Goal: Task Accomplishment & Management: Complete application form

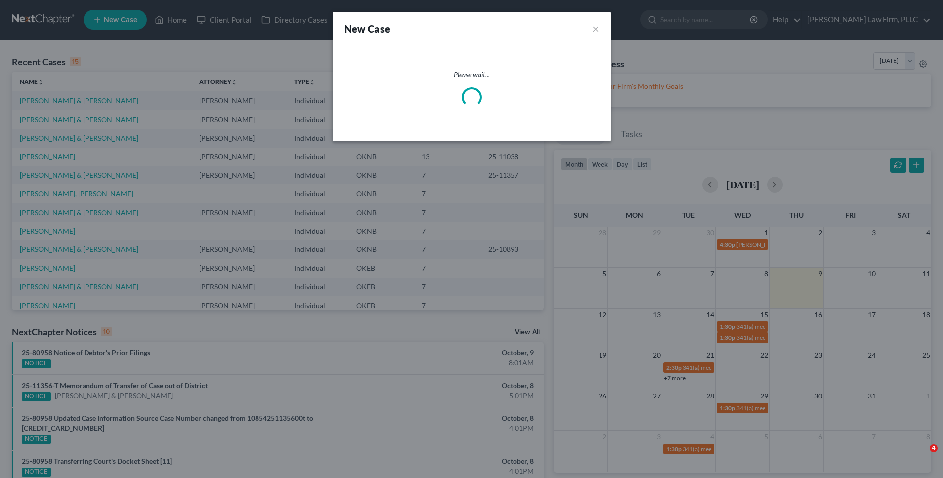
select select "64"
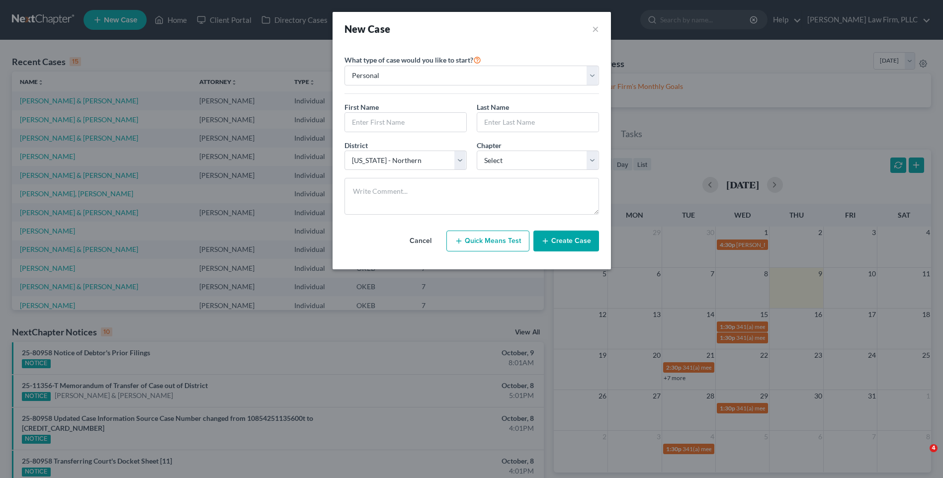
click at [590, 63] on div "What type of case would you like to start? Personal Business" at bounding box center [472, 74] width 255 height 40
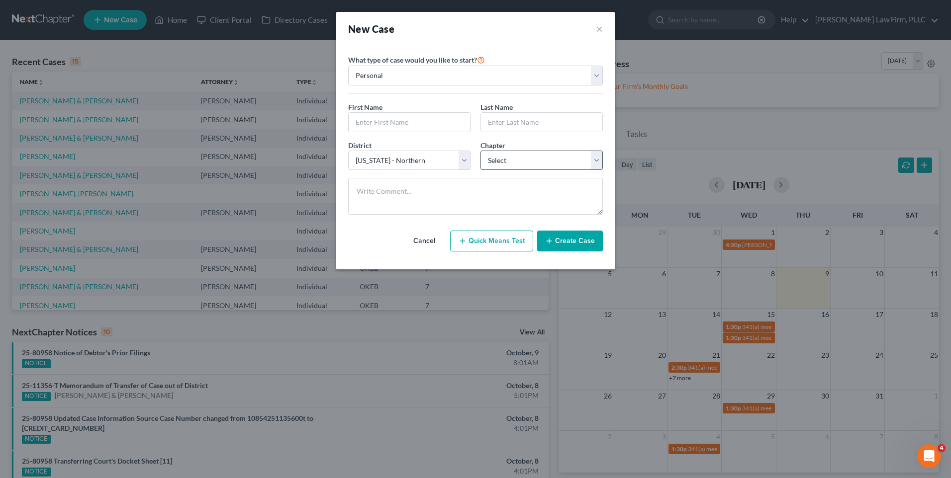
scroll to position [68, 0]
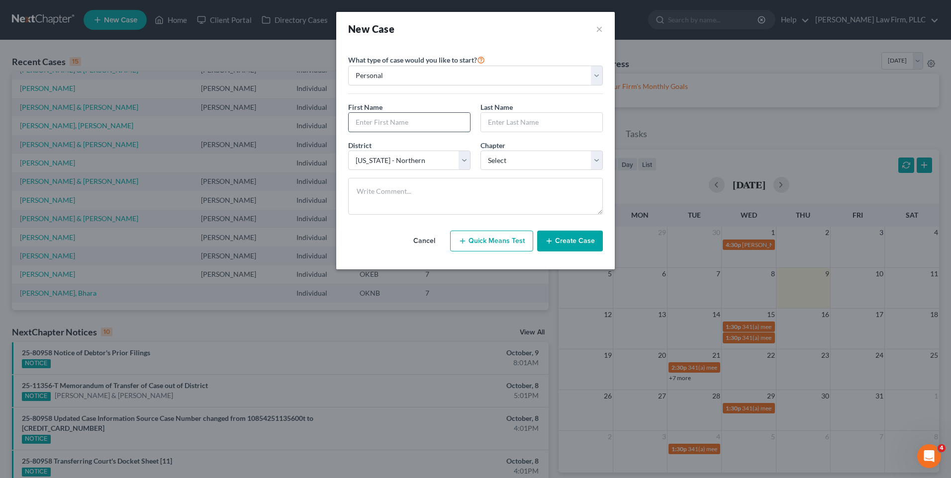
click at [419, 125] on input "text" at bounding box center [409, 122] width 121 height 19
type input "[PERSON_NAME]"
click at [545, 118] on input "text" at bounding box center [541, 122] width 121 height 19
type input "[PERSON_NAME]"
click at [563, 160] on select "Select 7 11 12 13" at bounding box center [541, 161] width 122 height 20
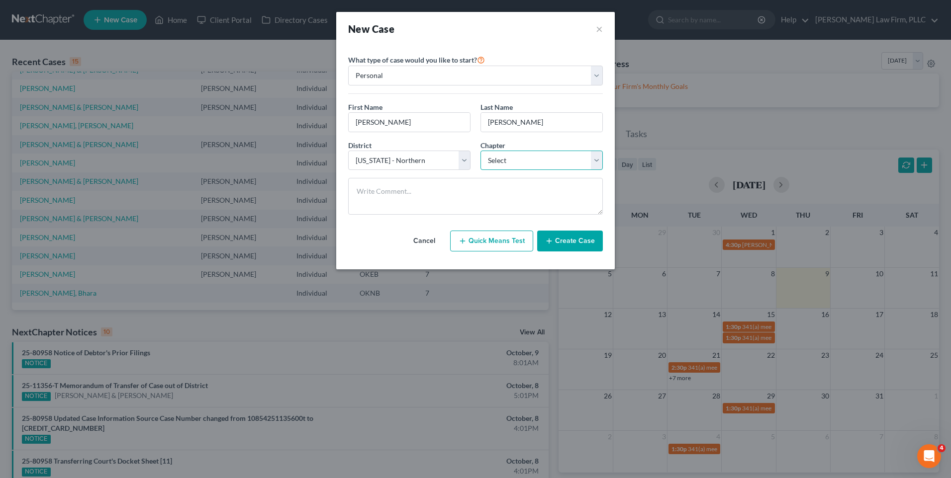
select select "0"
click at [480, 151] on select "Select 7 11 12 13" at bounding box center [541, 161] width 122 height 20
click at [580, 240] on button "Create Case" at bounding box center [570, 241] width 66 height 21
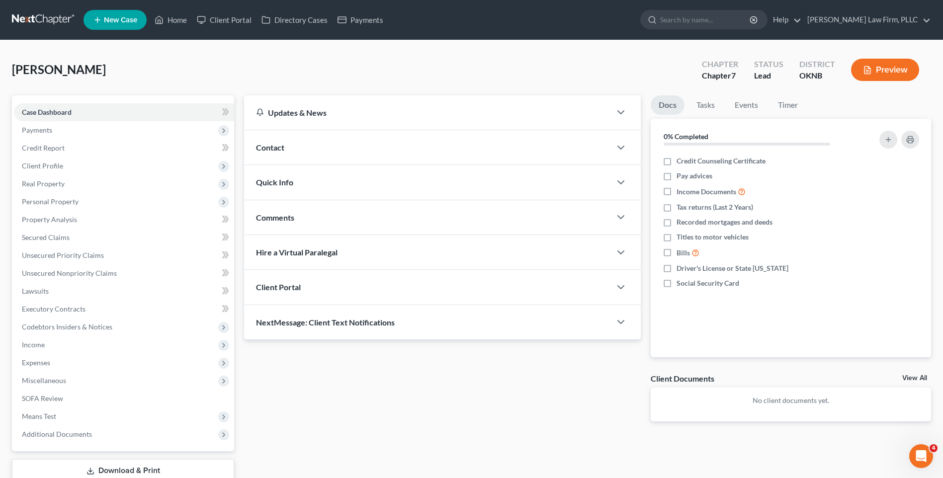
click at [413, 285] on div "Client Portal" at bounding box center [427, 287] width 367 height 34
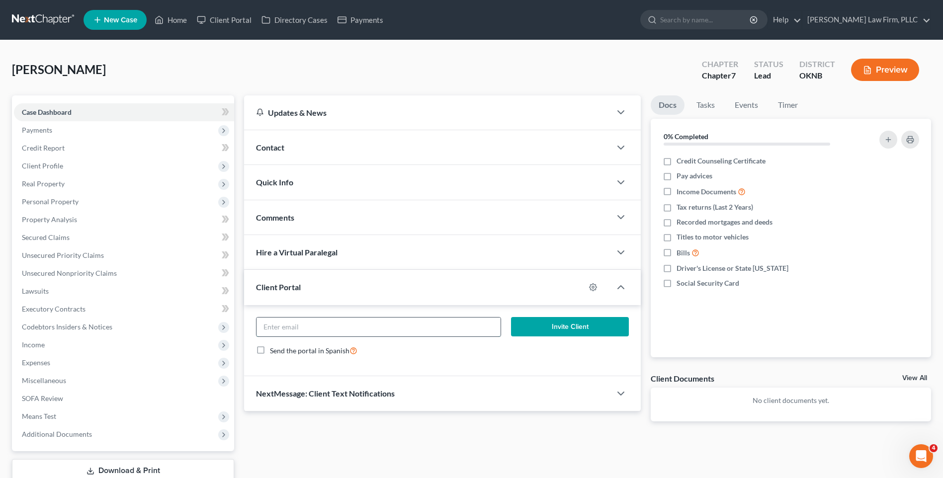
click at [386, 328] on input "email" at bounding box center [379, 327] width 244 height 19
paste input "2U105THVL"
type input "2U105THVL"
drag, startPoint x: 374, startPoint y: 327, endPoint x: 205, endPoint y: 322, distance: 169.6
click at [205, 322] on div "Petition Navigation Case Dashboard Payments Invoices Payments Payments Credit R…" at bounding box center [471, 301] width 929 height 413
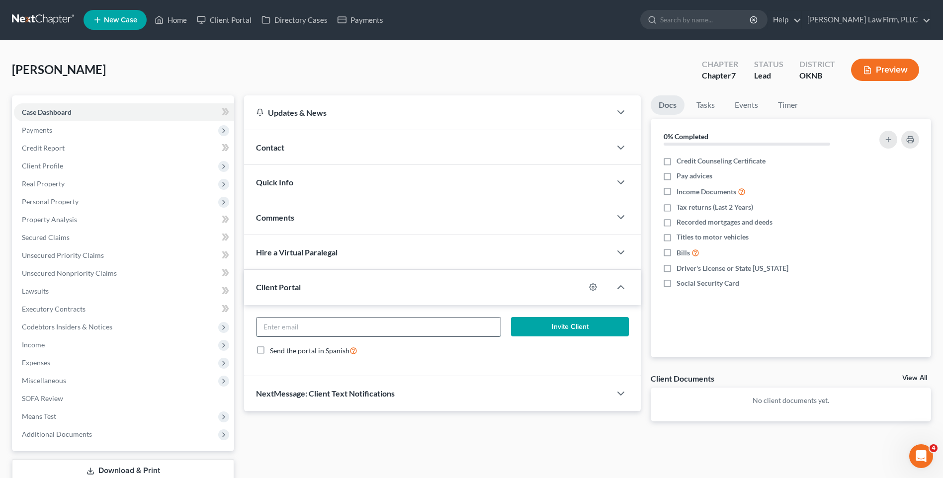
click at [381, 330] on input "email" at bounding box center [379, 327] width 244 height 19
paste input "[EMAIL_ADDRESS][DOMAIN_NAME]"
type input "[EMAIL_ADDRESS][DOMAIN_NAME]"
click at [553, 325] on button "Invite Client" at bounding box center [570, 327] width 118 height 20
